Goal: Transaction & Acquisition: Book appointment/travel/reservation

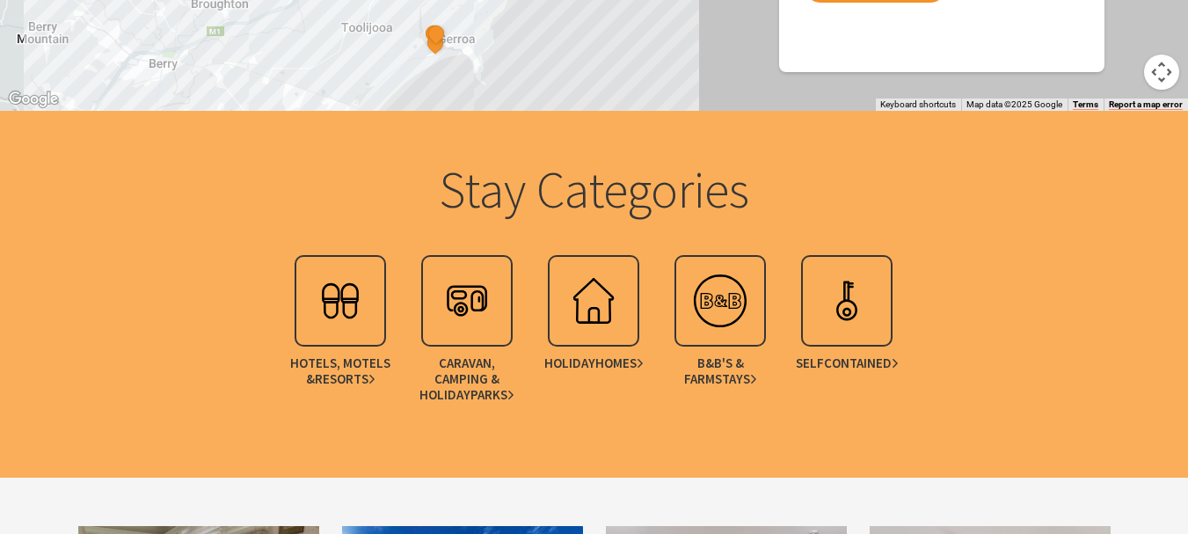
scroll to position [2022, 0]
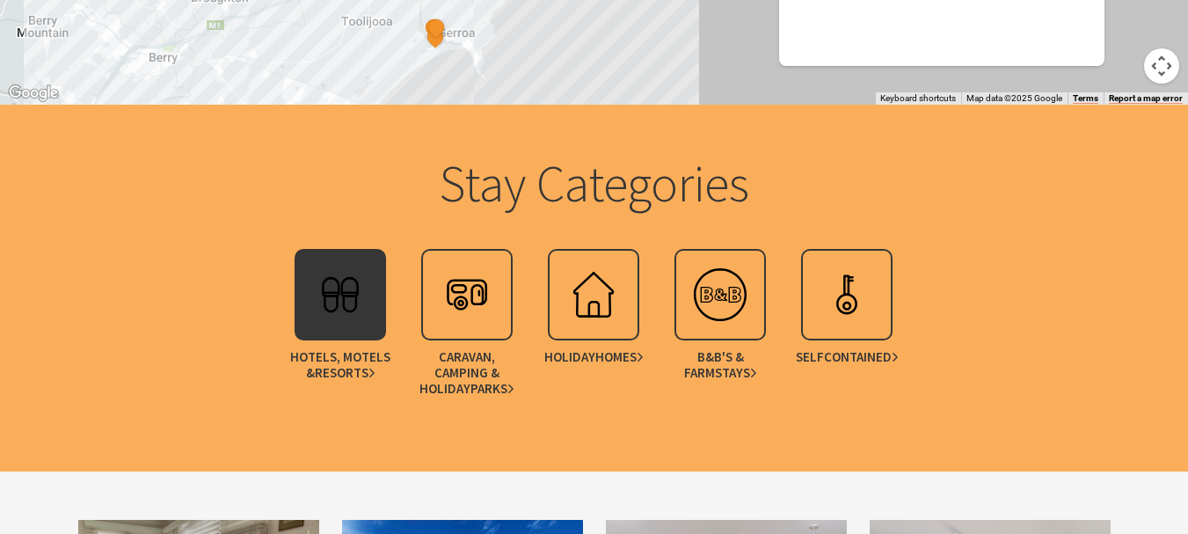
click at [346, 289] on img at bounding box center [340, 294] width 70 height 70
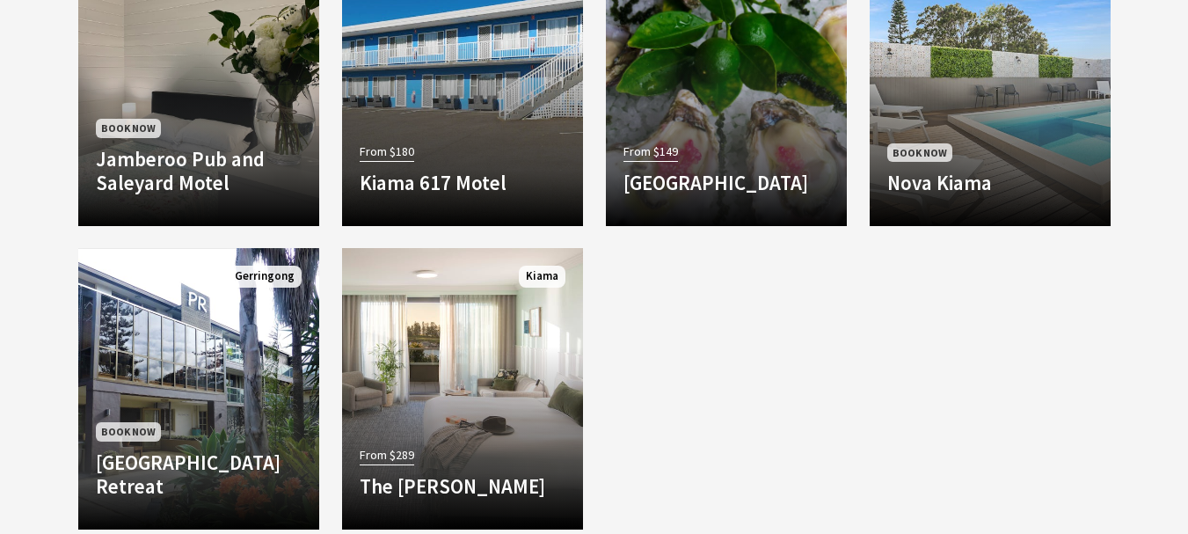
scroll to position [1583, 0]
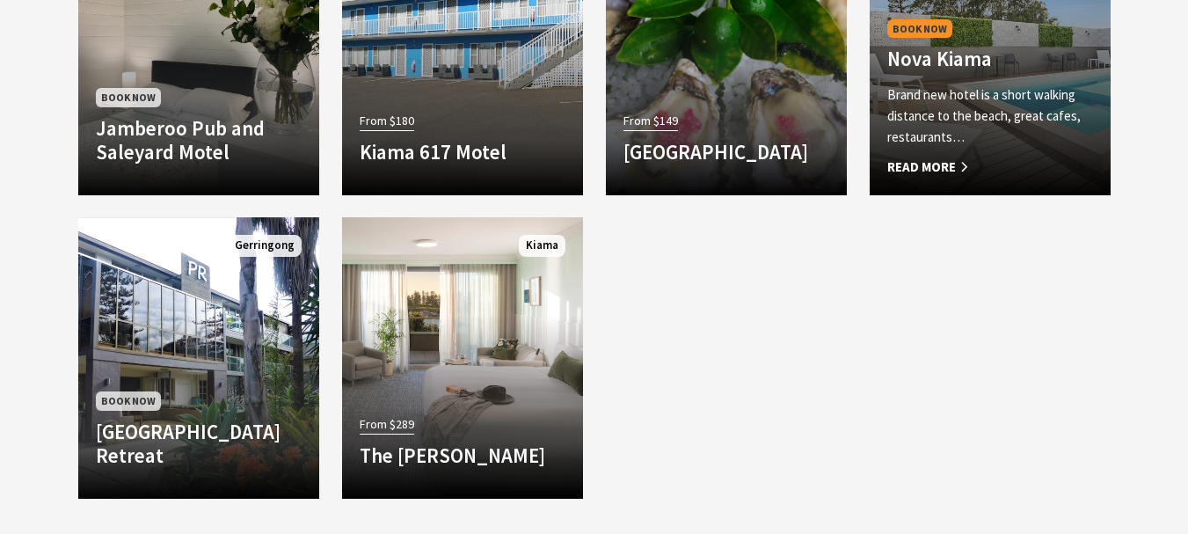
click at [980, 66] on h4 "Nova Kiama" at bounding box center [990, 59] width 206 height 25
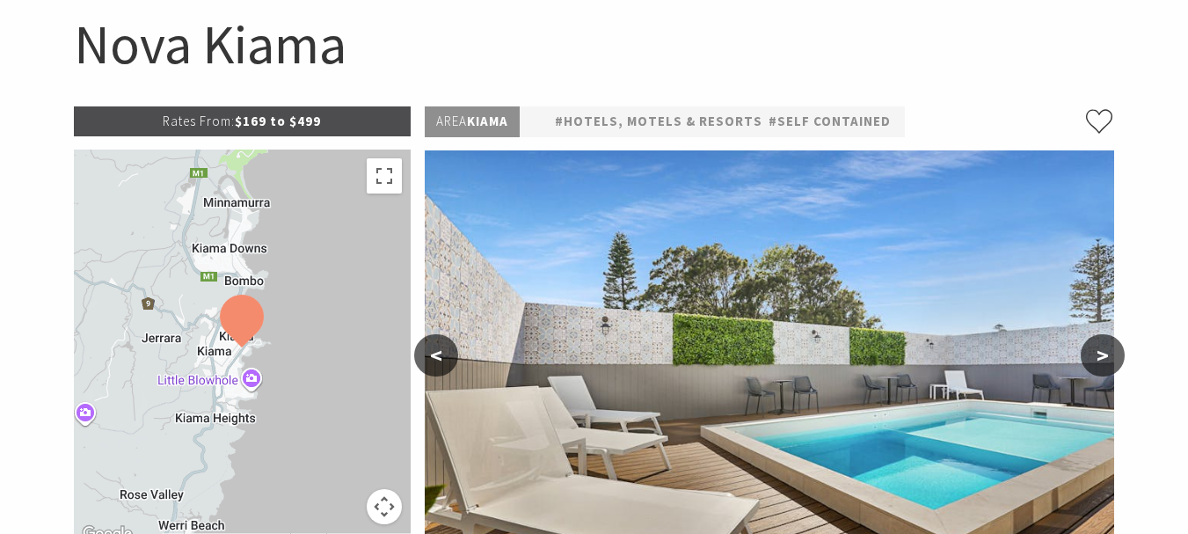
scroll to position [352, 0]
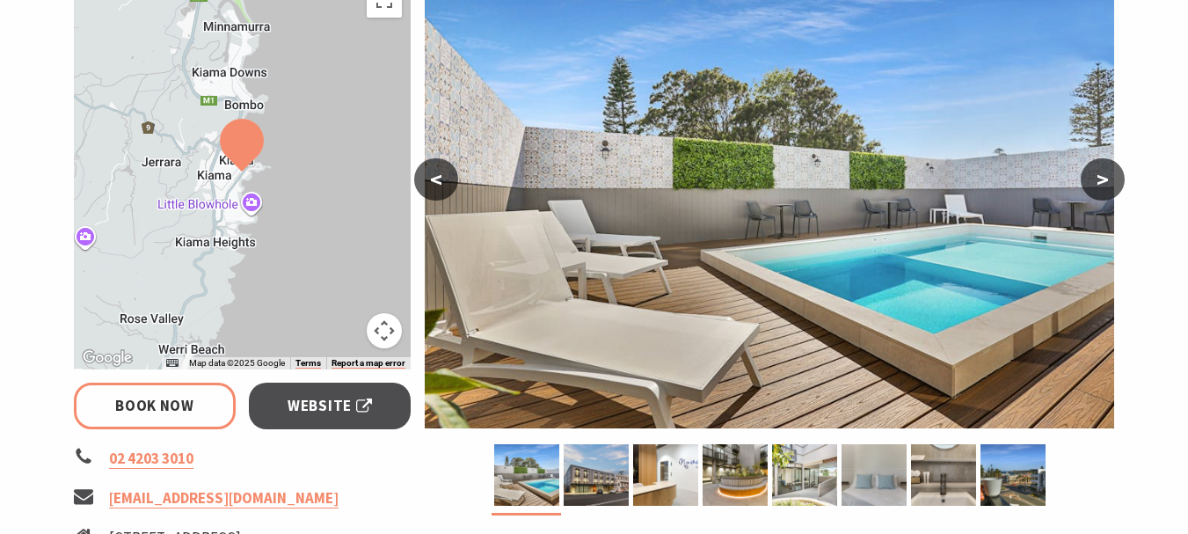
select select "3"
select select "2"
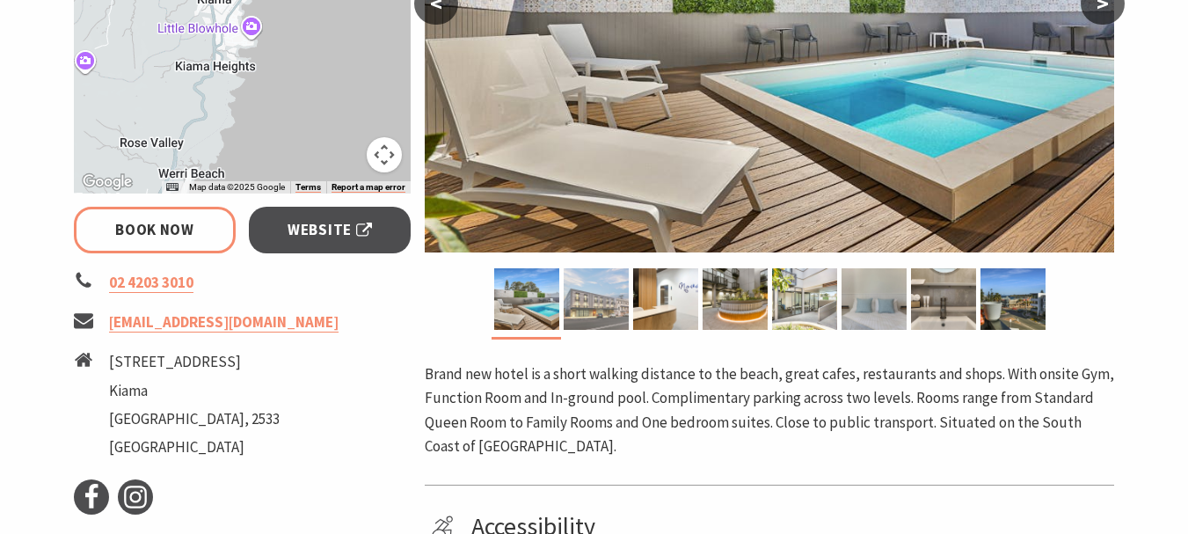
click at [609, 290] on img at bounding box center [596, 299] width 65 height 62
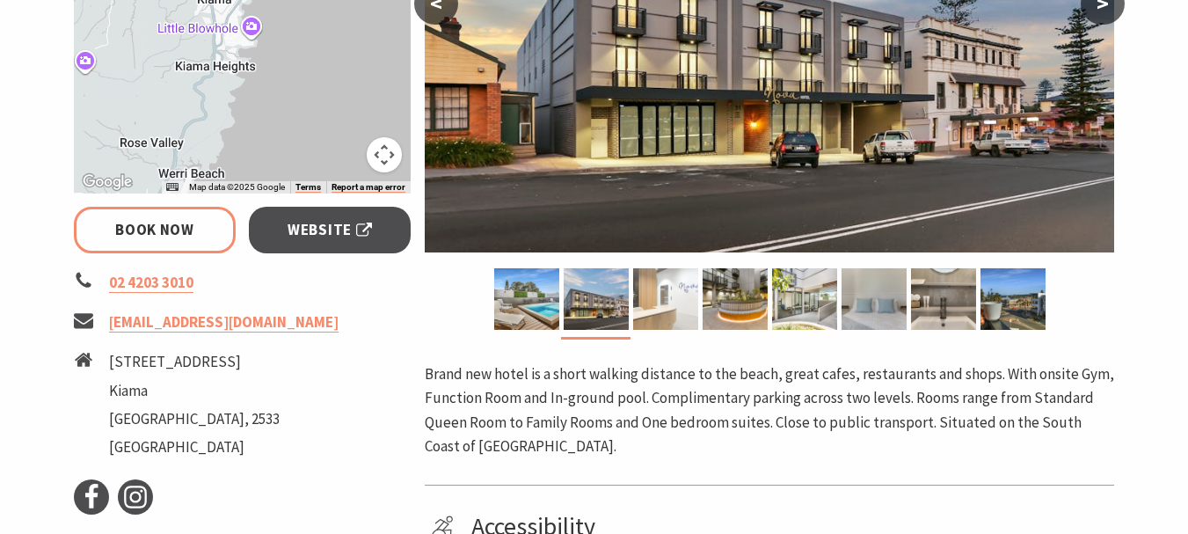
click at [669, 301] on img at bounding box center [665, 299] width 65 height 62
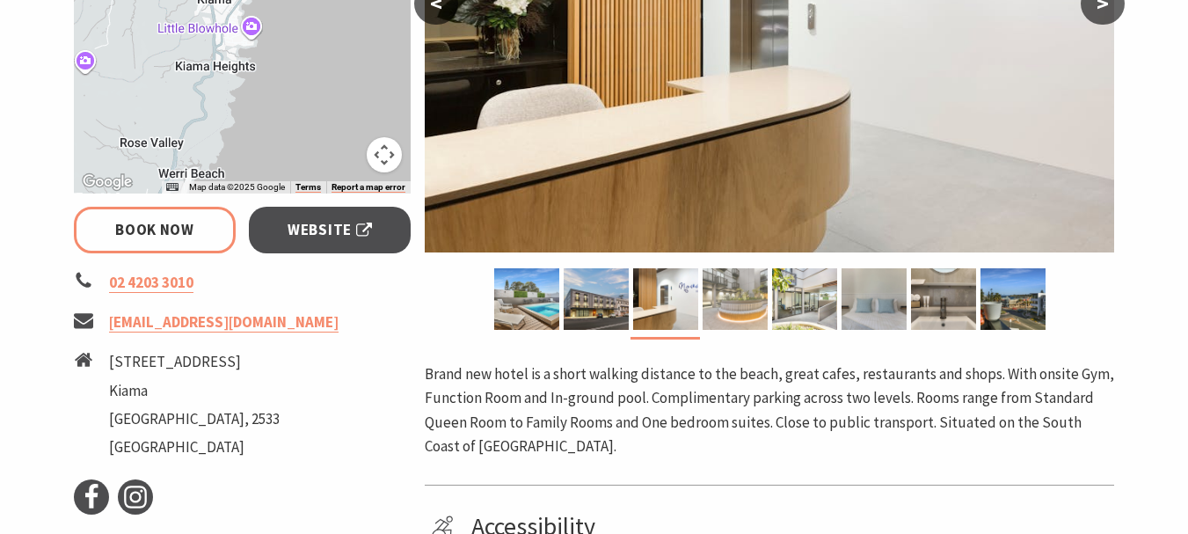
click at [732, 295] on img at bounding box center [735, 299] width 65 height 62
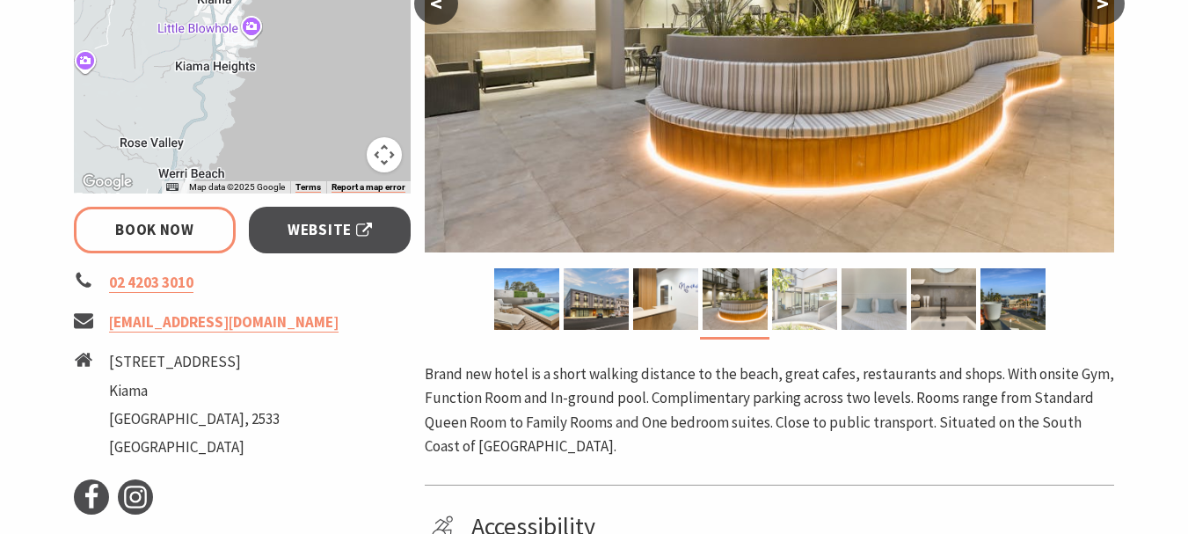
click at [788, 298] on img at bounding box center [804, 299] width 65 height 62
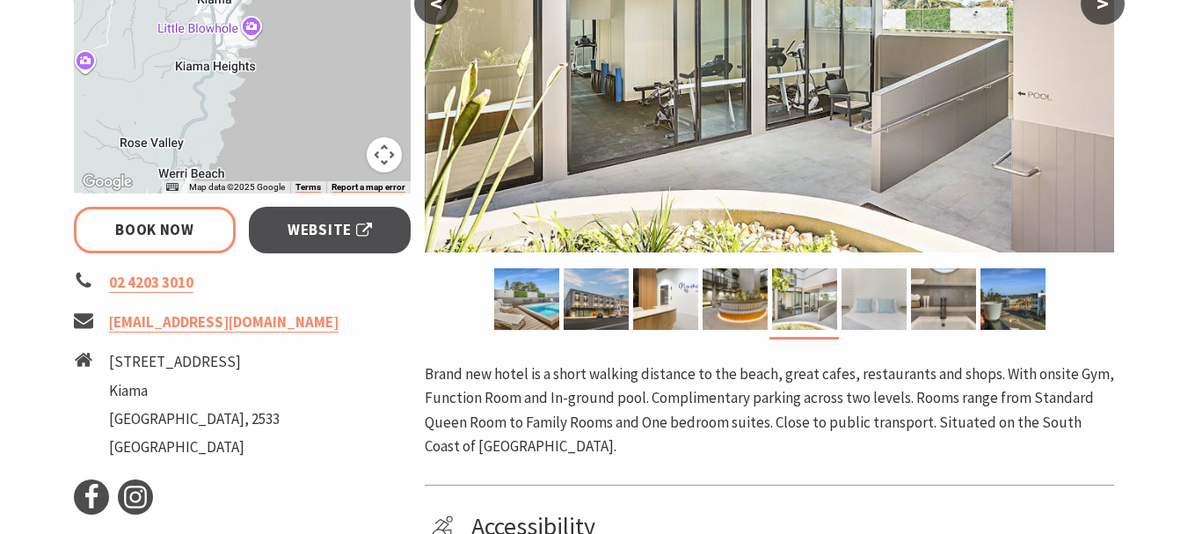
click at [888, 297] on img at bounding box center [874, 299] width 65 height 62
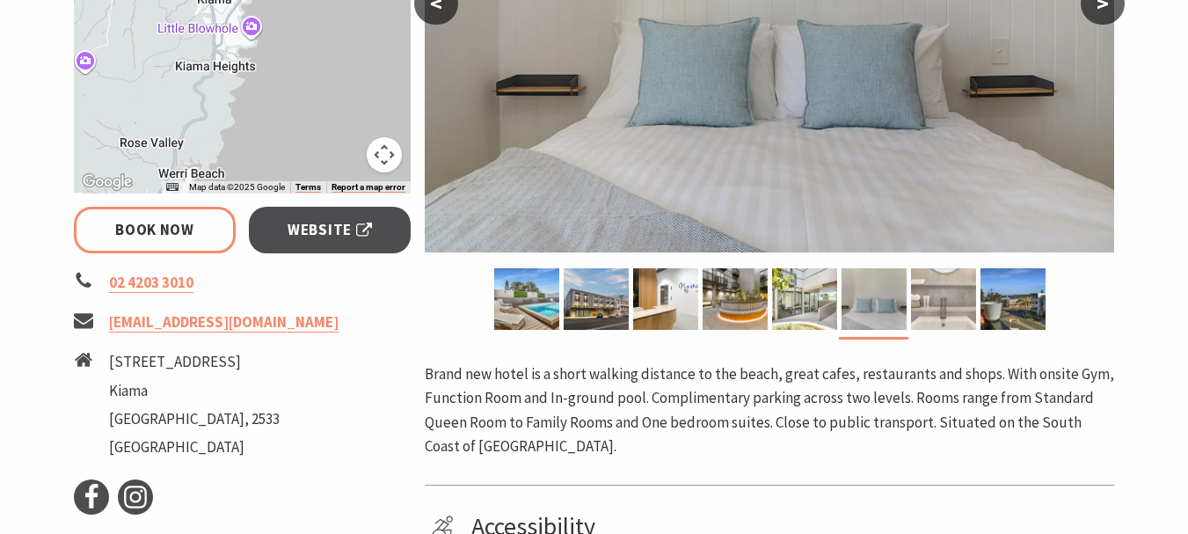
click at [950, 302] on img at bounding box center [943, 299] width 65 height 62
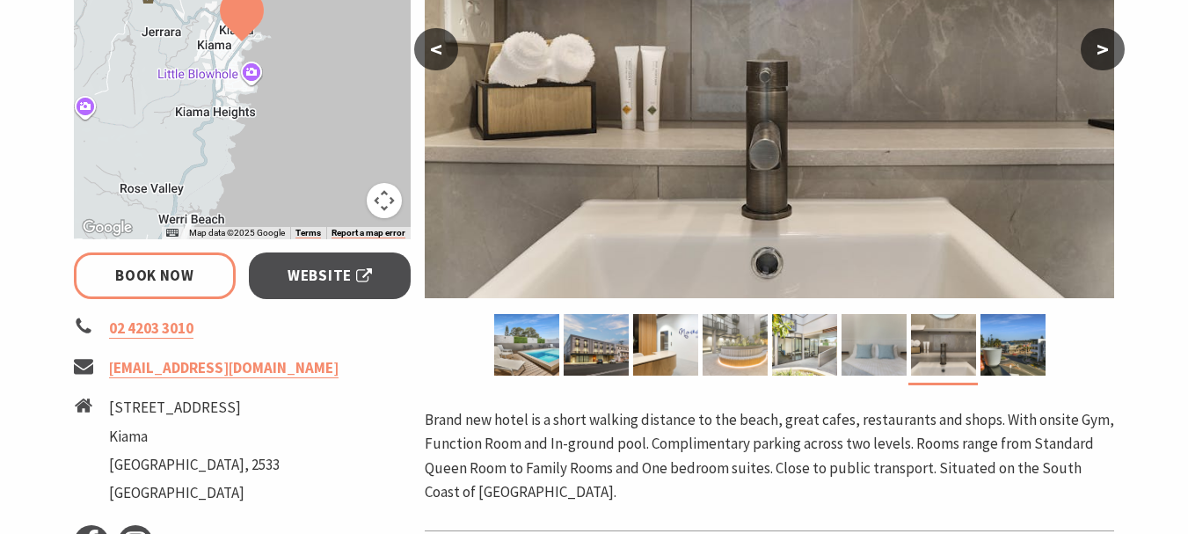
scroll to position [440, 0]
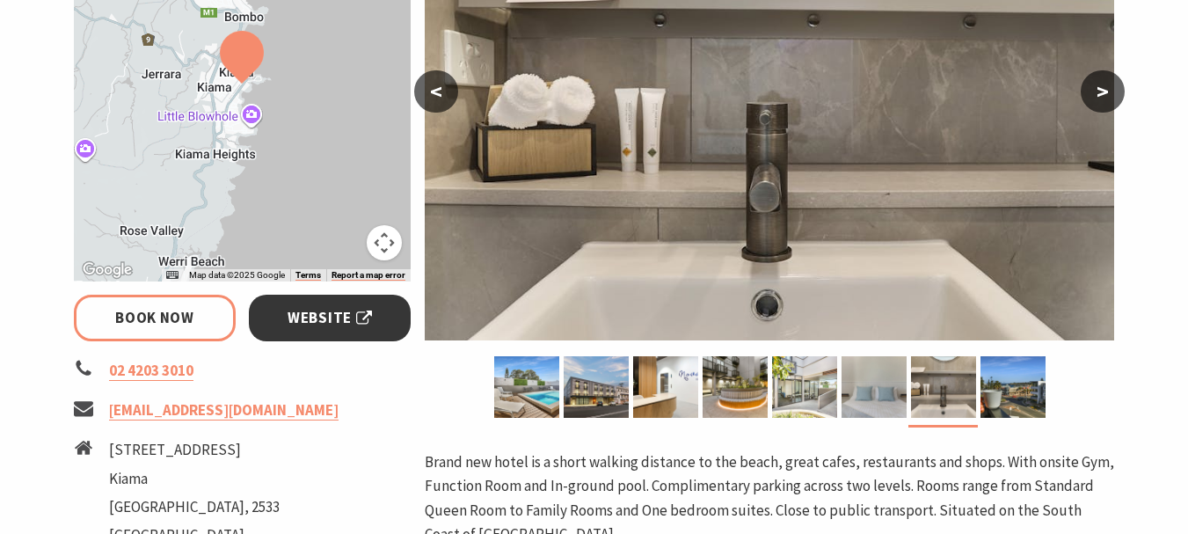
click at [312, 306] on span "Website" at bounding box center [330, 318] width 84 height 24
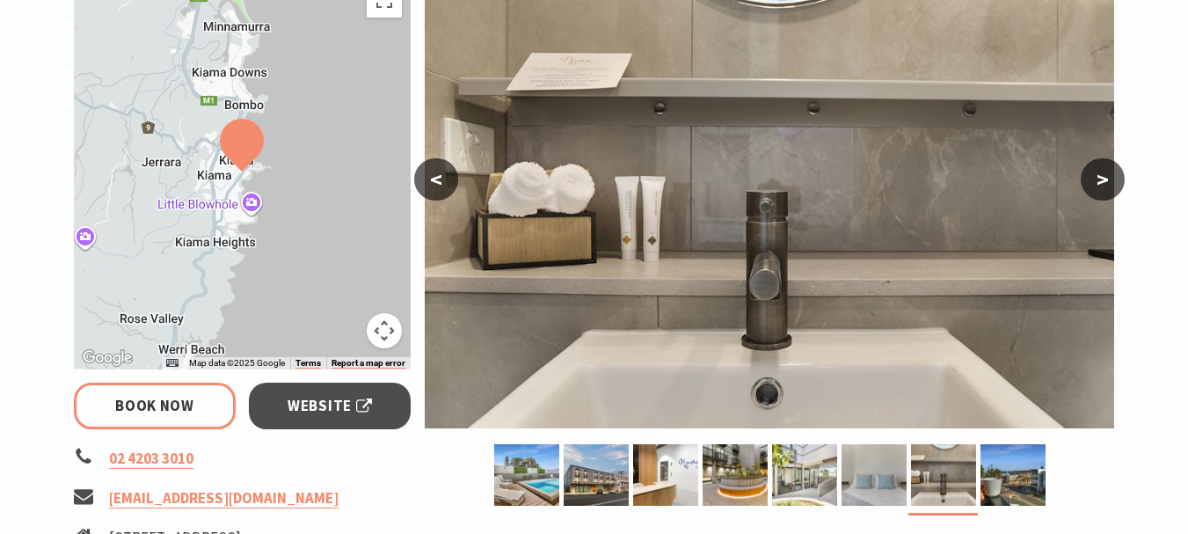
scroll to position [176, 0]
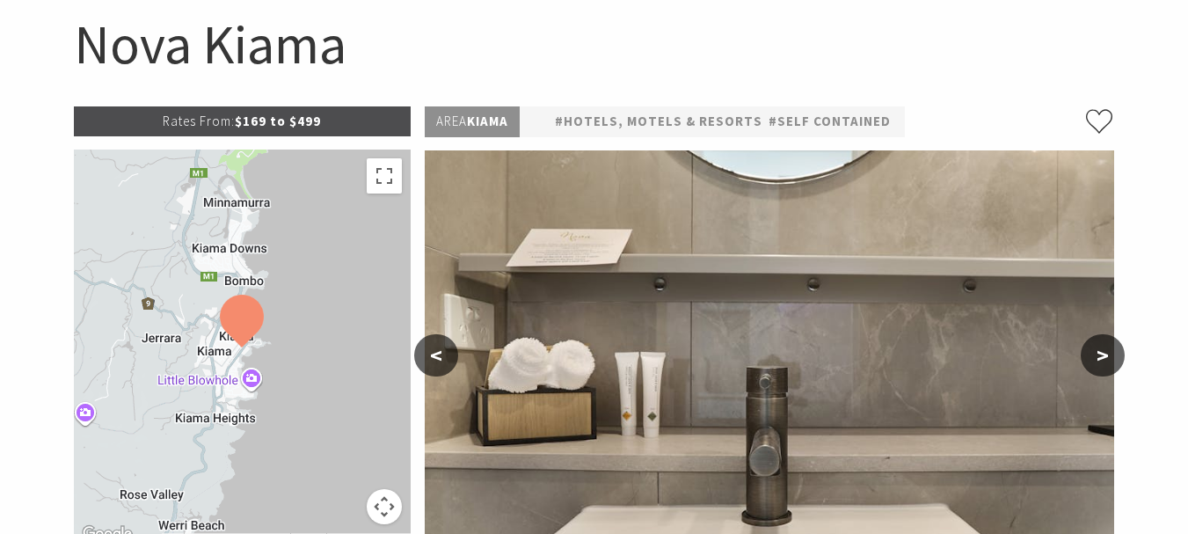
click at [243, 331] on img at bounding box center [242, 321] width 44 height 53
click at [239, 336] on img at bounding box center [242, 321] width 44 height 53
click at [211, 353] on div at bounding box center [243, 347] width 338 height 396
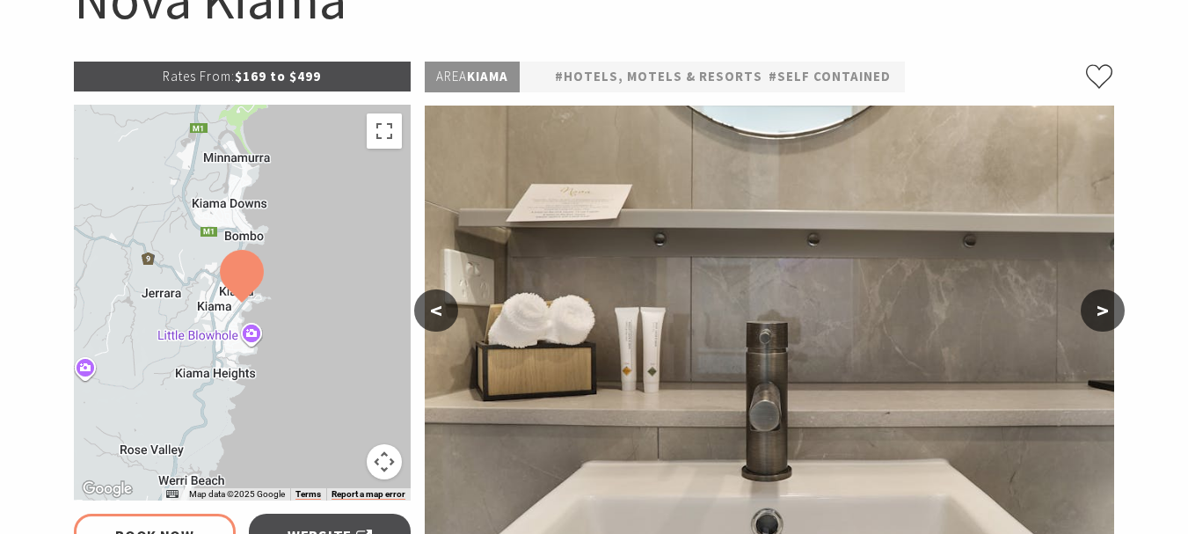
scroll to position [264, 0]
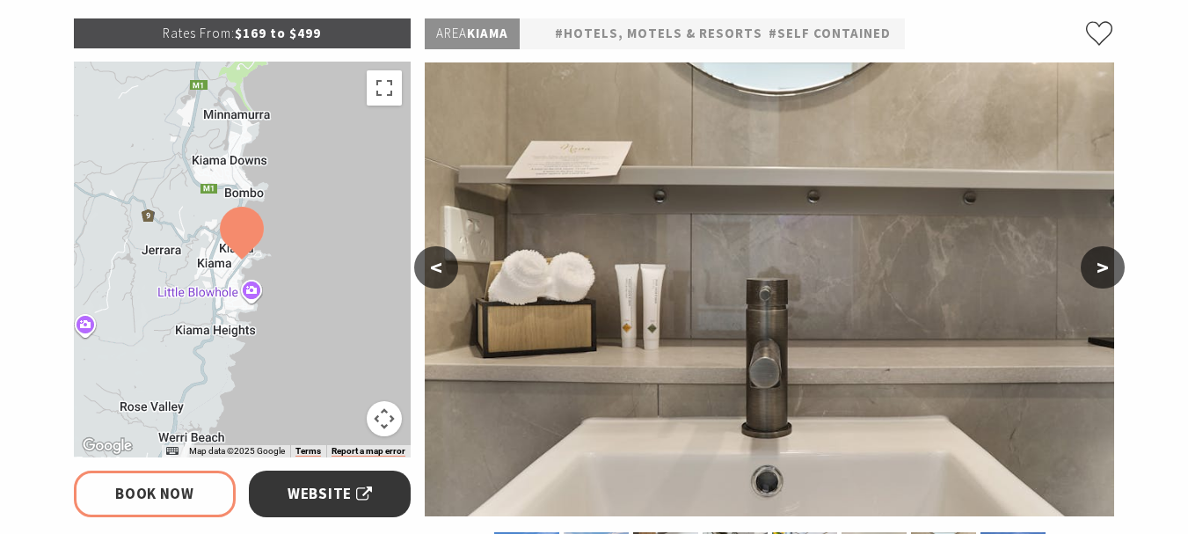
click at [310, 488] on span "Website" at bounding box center [330, 494] width 84 height 24
select select "3"
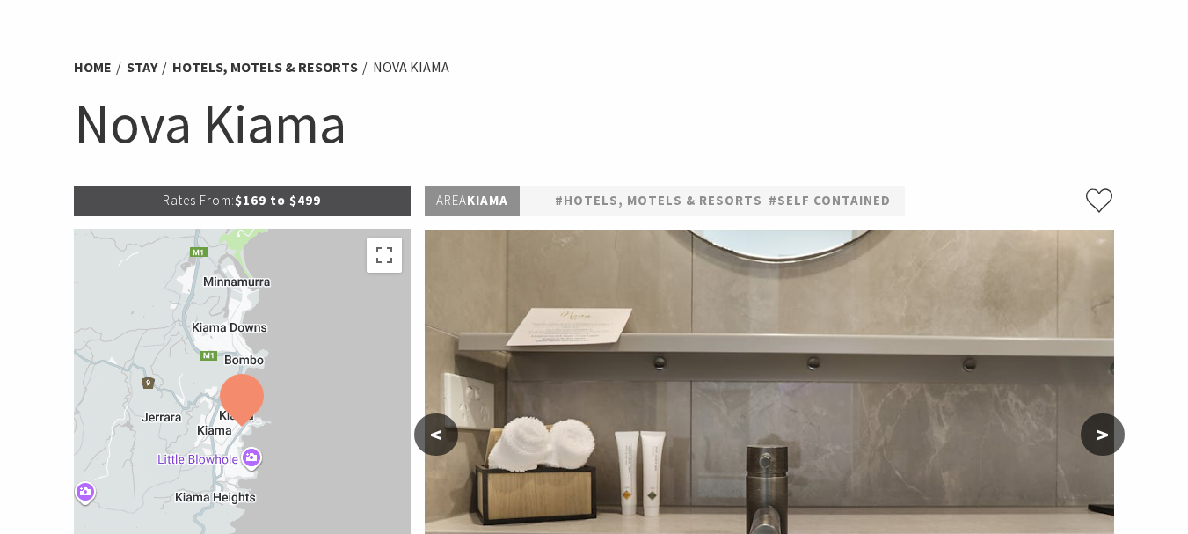
scroll to position [0, 0]
